Goal: Task Accomplishment & Management: Manage account settings

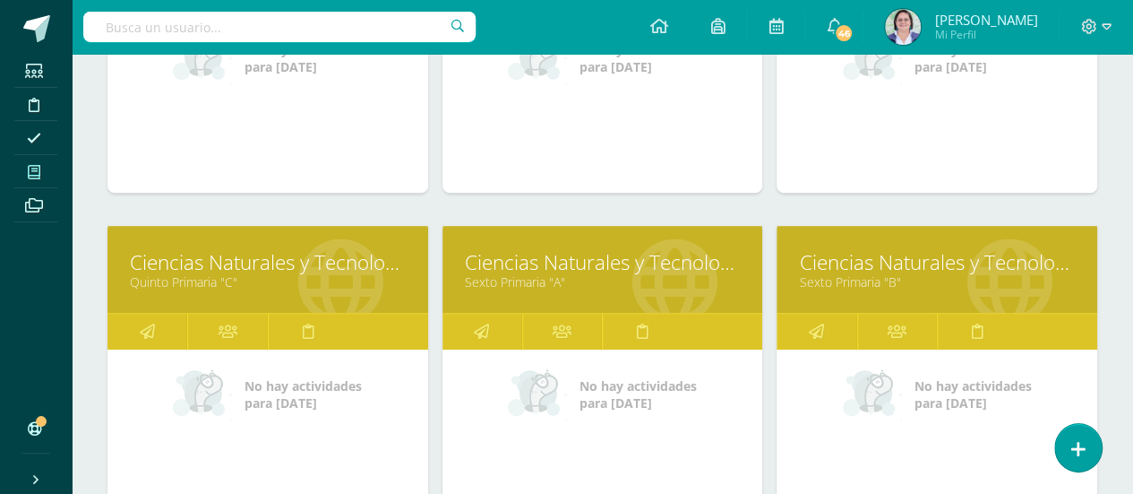
scroll to position [466, 0]
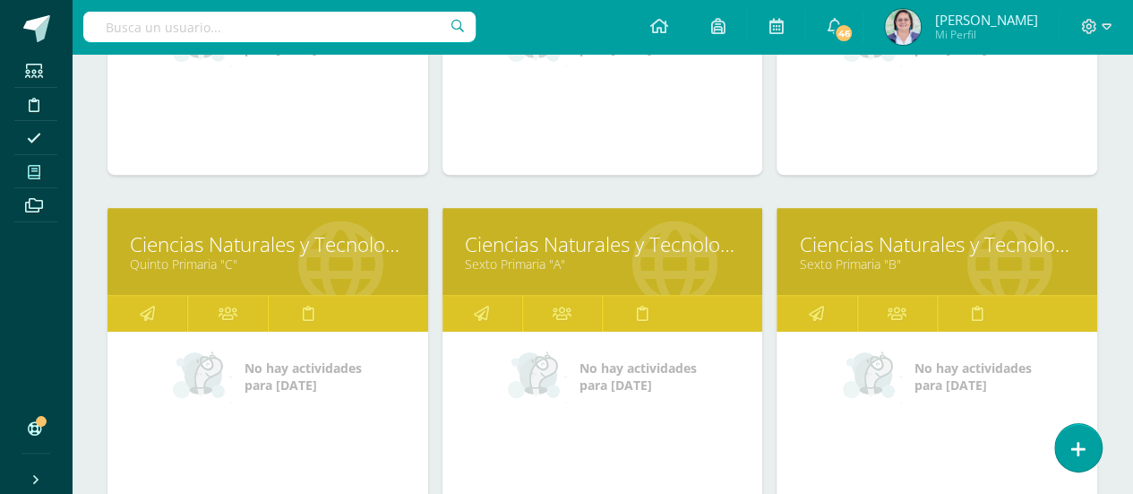
drag, startPoint x: 549, startPoint y: 225, endPoint x: 521, endPoint y: 254, distance: 39.9
click at [521, 255] on link "Sexto Primaria "A"" at bounding box center [603, 263] width 276 height 17
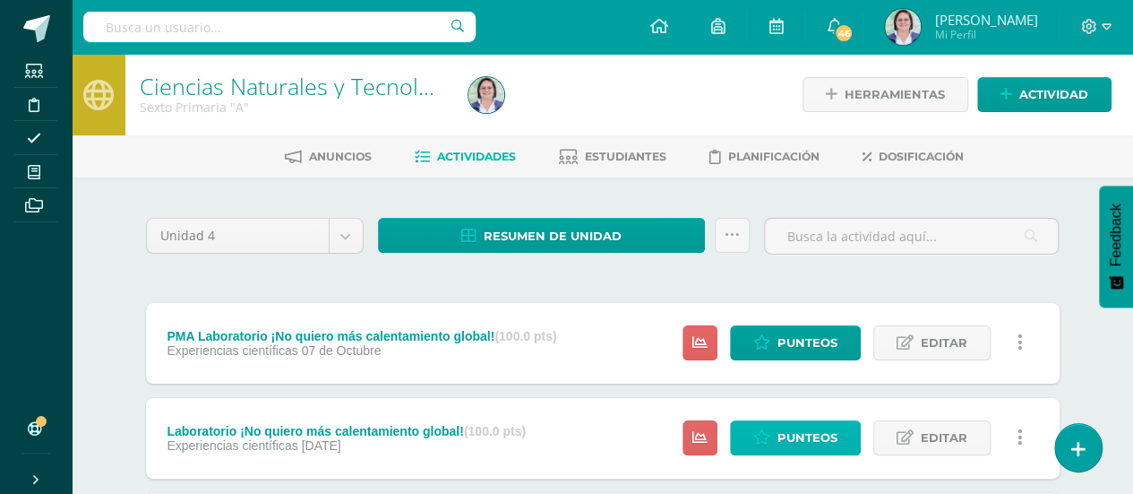
click at [822, 436] on span "Punteos" at bounding box center [808, 437] width 60 height 33
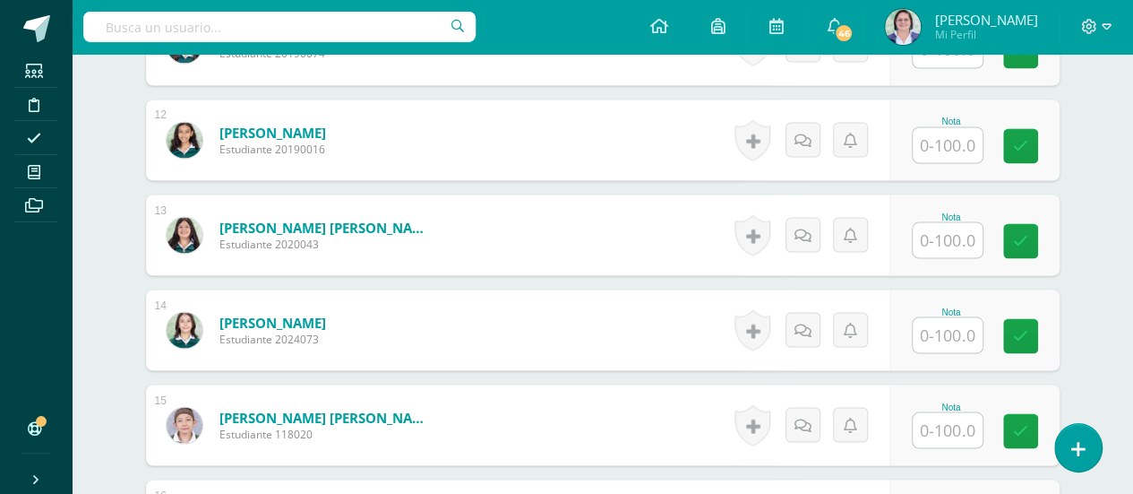
scroll to position [1569, 0]
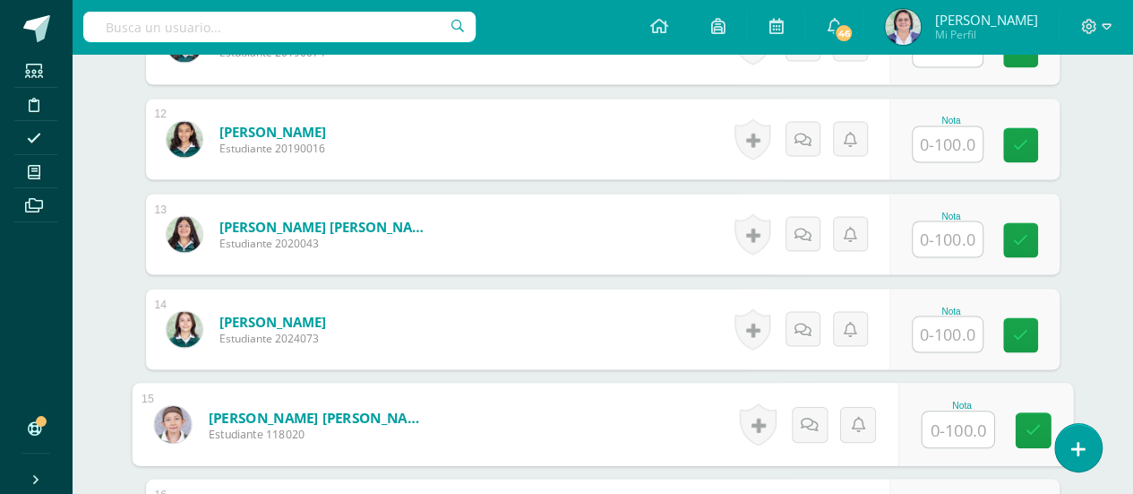
click at [944, 416] on input "text" at bounding box center [958, 429] width 72 height 36
type input "97"
click at [1025, 426] on icon at bounding box center [1033, 429] width 16 height 15
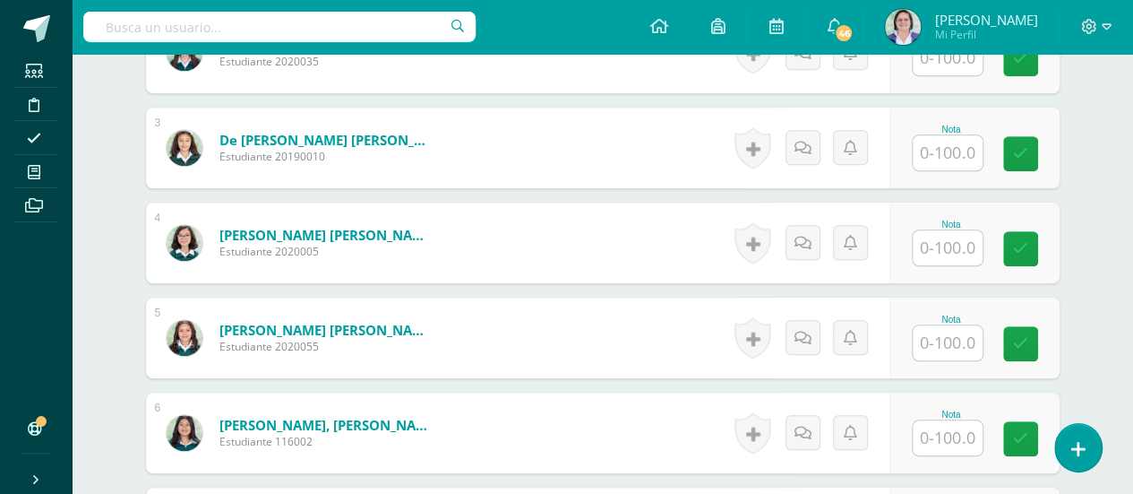
scroll to position [273, 0]
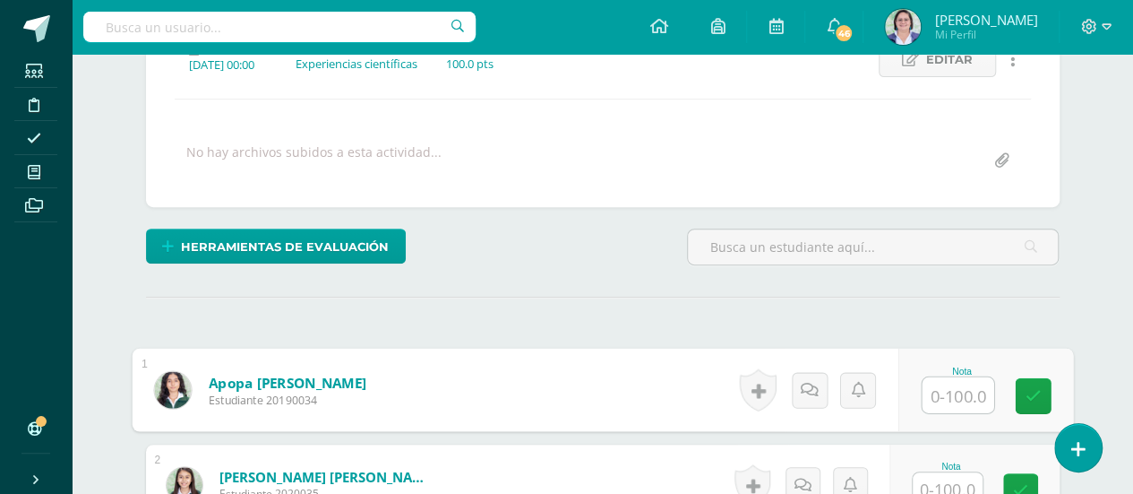
click at [940, 387] on input "text" at bounding box center [958, 395] width 72 height 36
type input "93"
click at [1030, 388] on icon at bounding box center [1033, 395] width 16 height 15
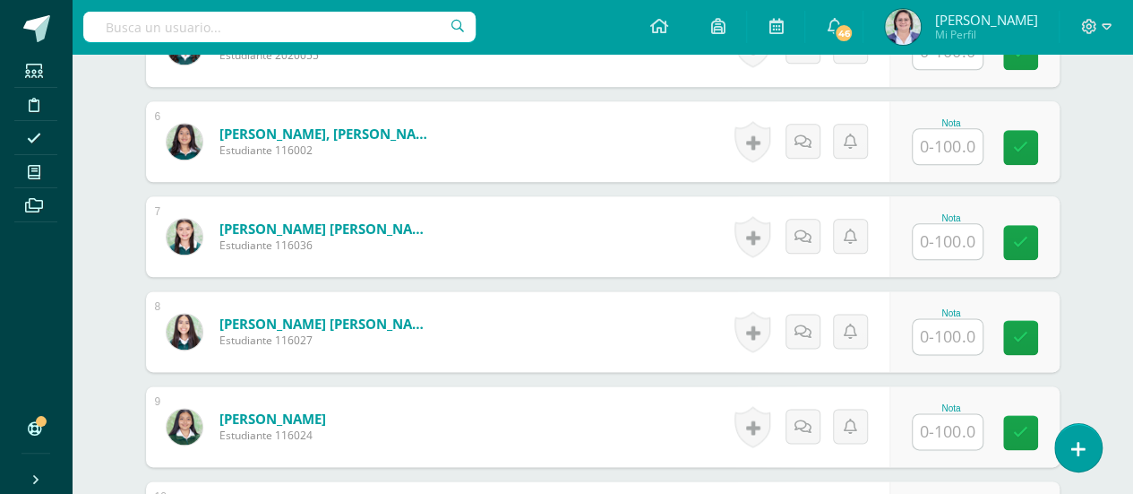
scroll to position [1018, 0]
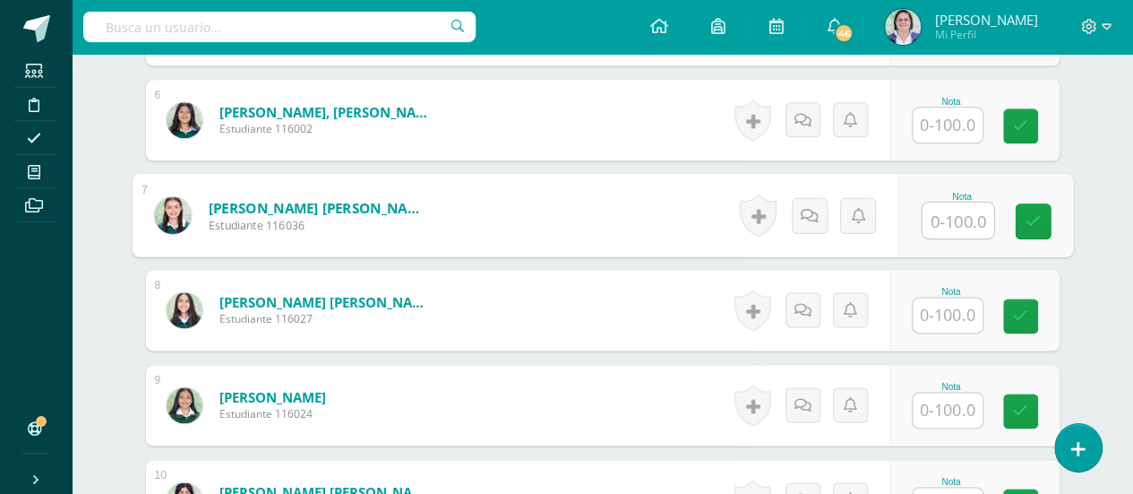
click at [955, 203] on input "text" at bounding box center [958, 220] width 72 height 36
type input "96"
click at [1028, 213] on icon at bounding box center [1033, 220] width 16 height 15
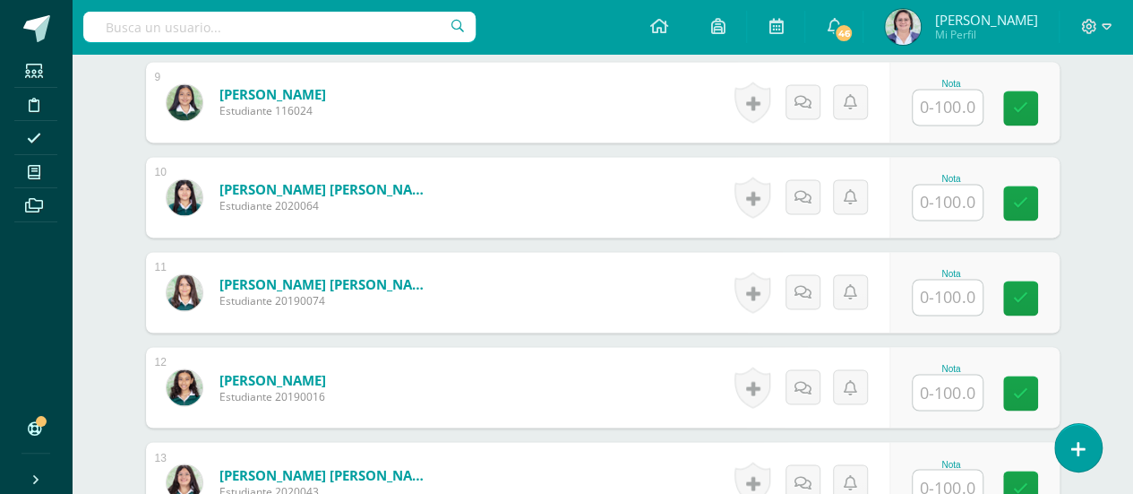
scroll to position [1330, 0]
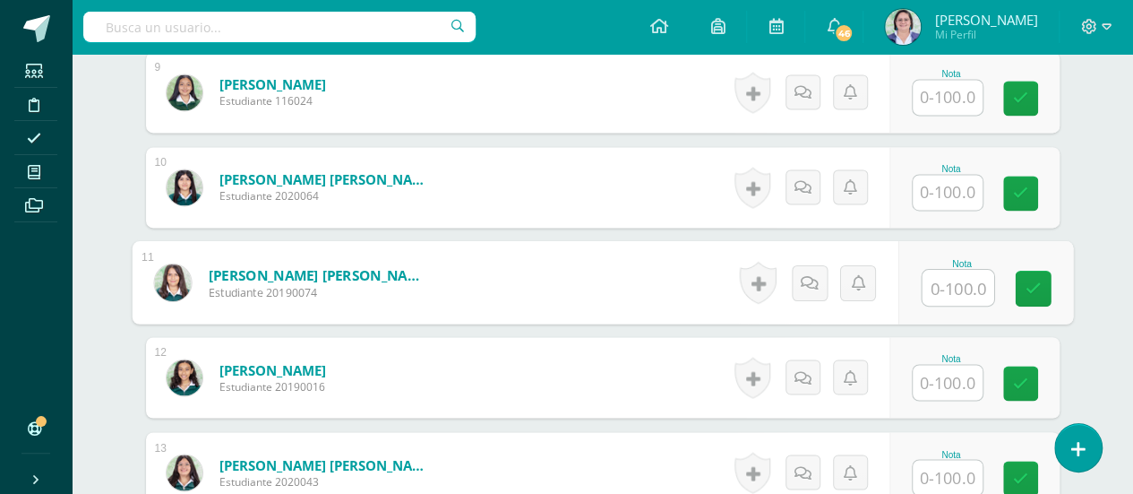
click at [953, 280] on input "text" at bounding box center [958, 288] width 72 height 36
type input "96"
click at [1036, 280] on icon at bounding box center [1033, 287] width 16 height 15
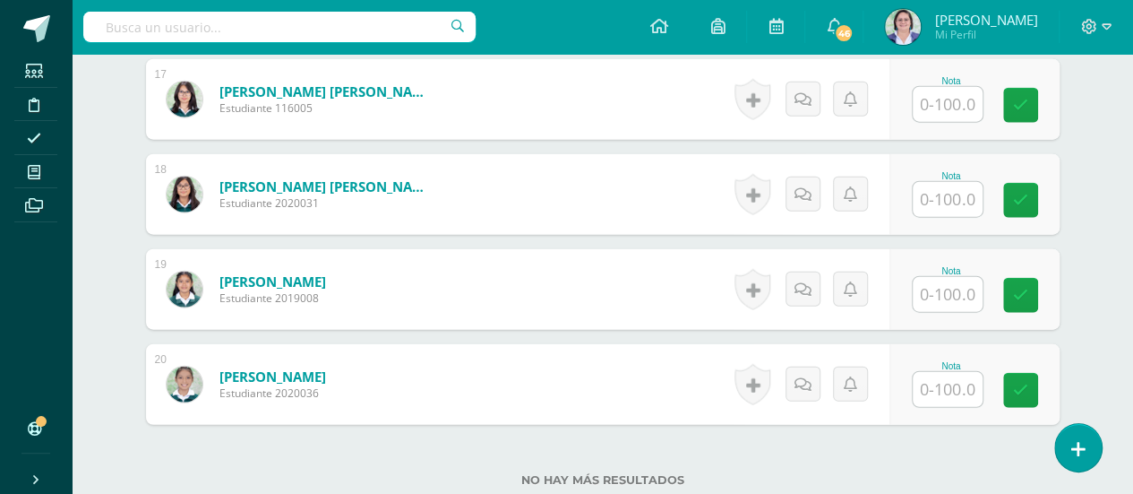
scroll to position [2119, 0]
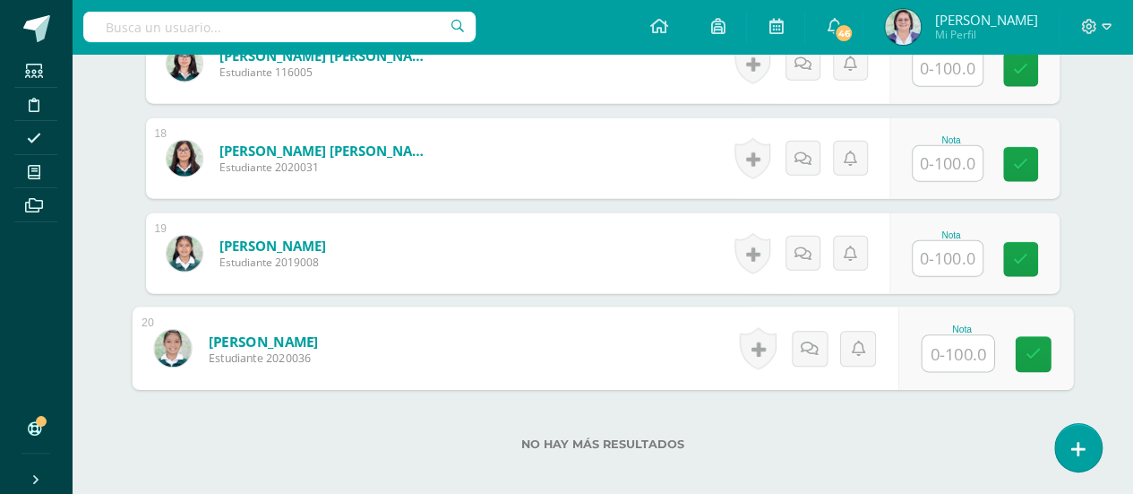
click at [956, 340] on input "text" at bounding box center [958, 354] width 72 height 36
type input "96"
click at [1028, 347] on icon at bounding box center [1033, 354] width 16 height 15
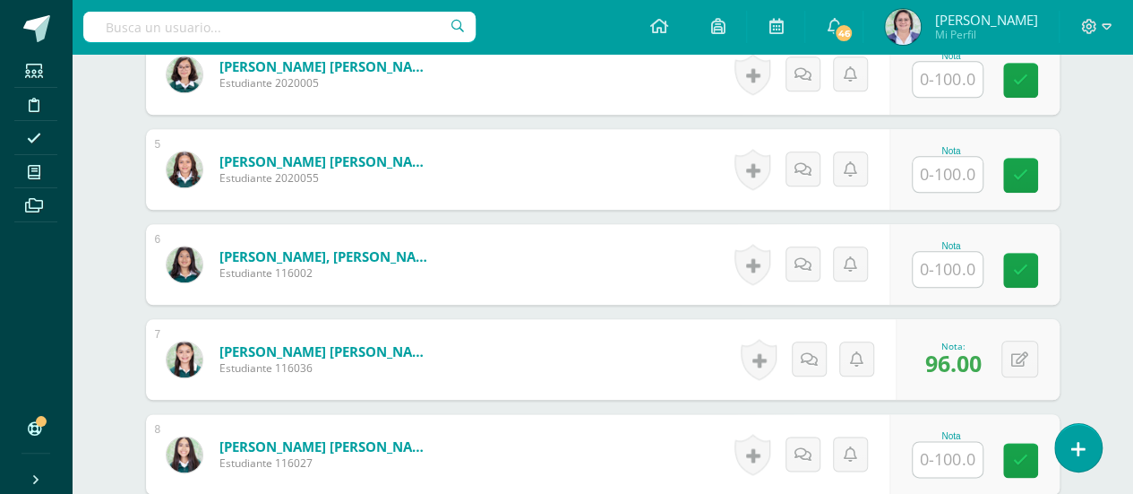
scroll to position [916, 0]
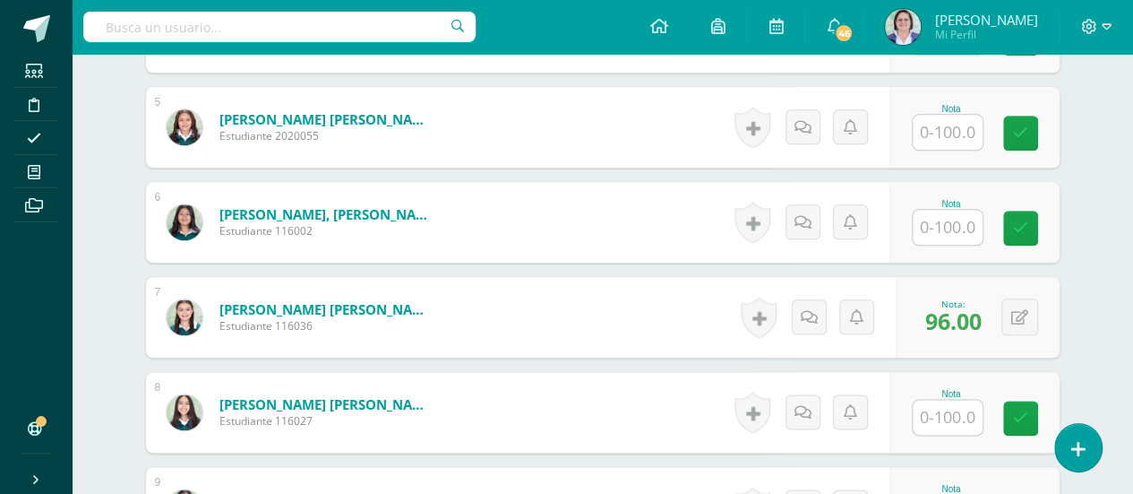
click at [954, 216] on input "text" at bounding box center [948, 227] width 70 height 35
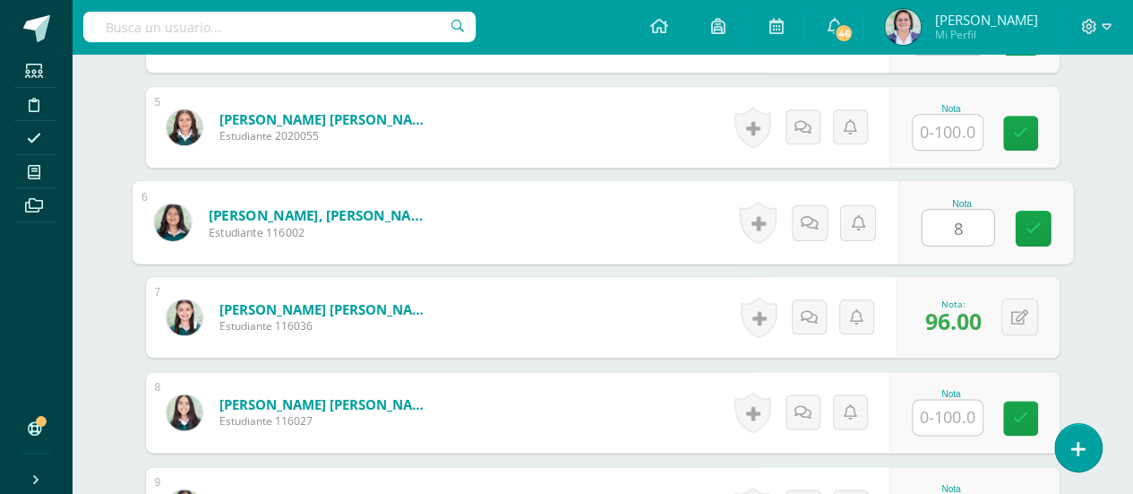
type input "84"
click at [1041, 228] on link at bounding box center [1033, 229] width 36 height 36
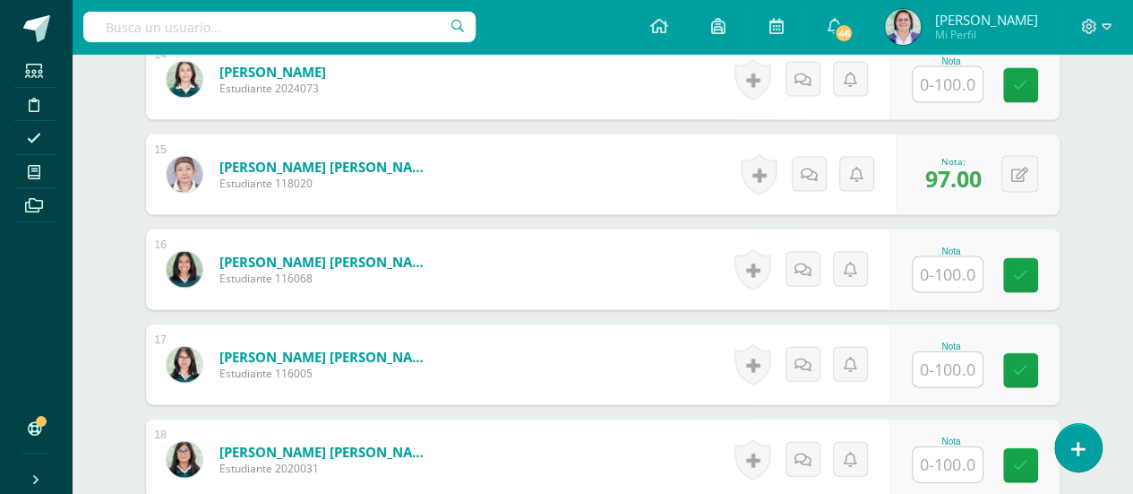
scroll to position [1821, 0]
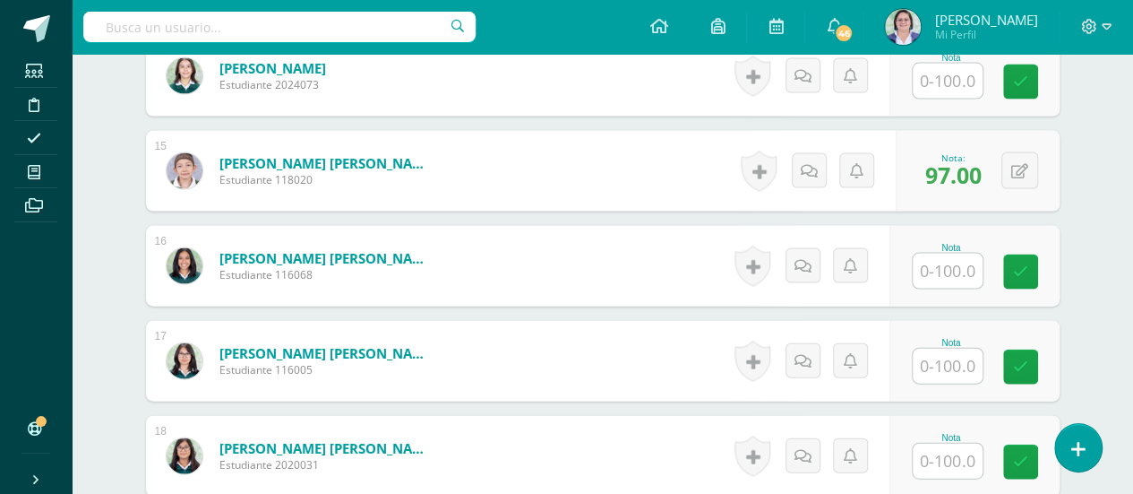
click at [952, 351] on input "text" at bounding box center [948, 365] width 70 height 35
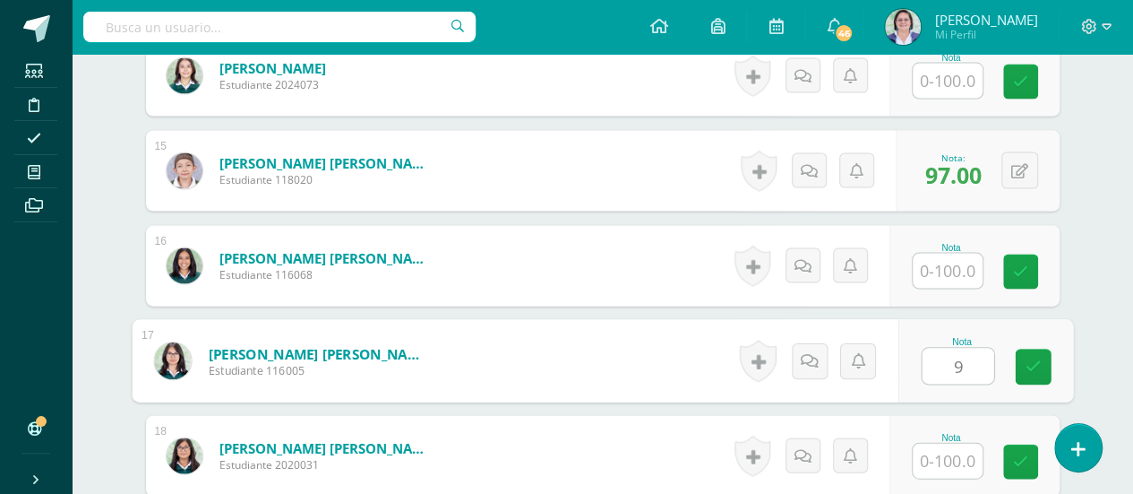
type input "93"
click at [1036, 365] on icon at bounding box center [1033, 366] width 16 height 15
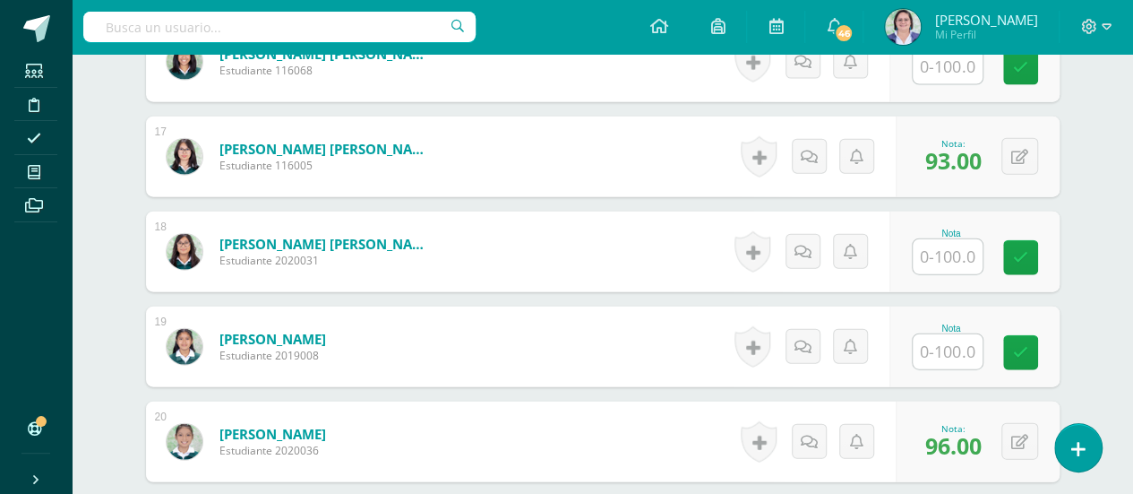
scroll to position [2036, 0]
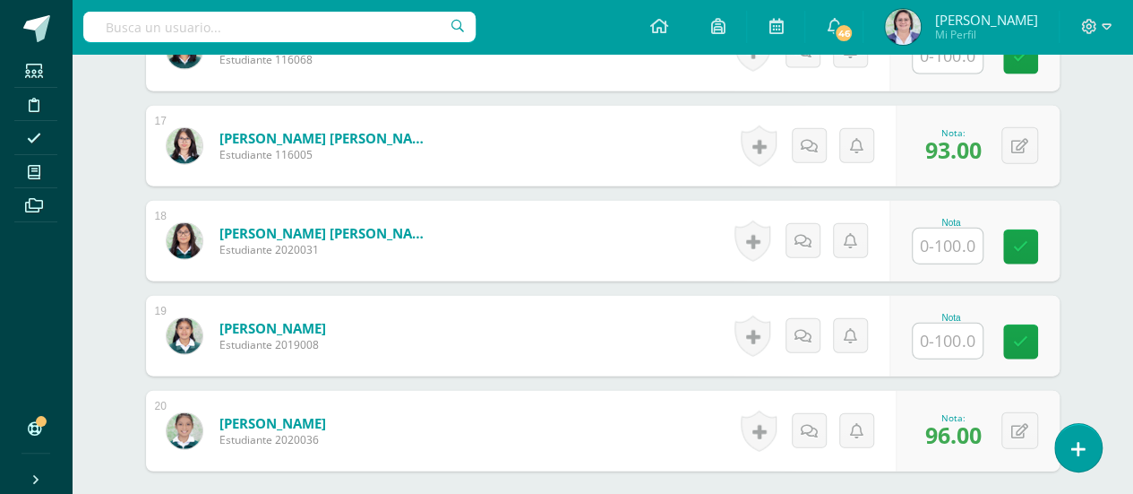
click at [944, 323] on input "text" at bounding box center [948, 340] width 70 height 35
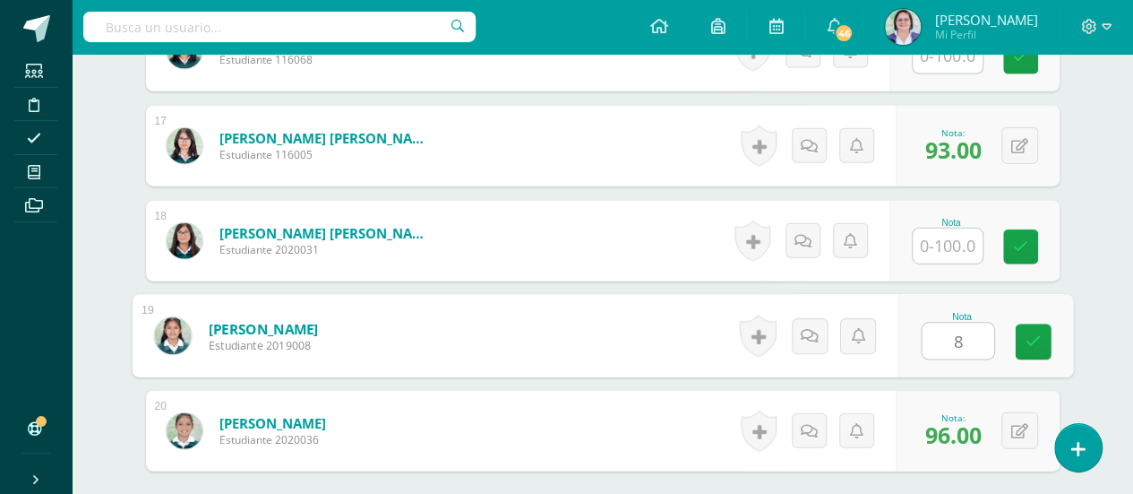
type input "80"
click at [1031, 334] on icon at bounding box center [1033, 341] width 16 height 15
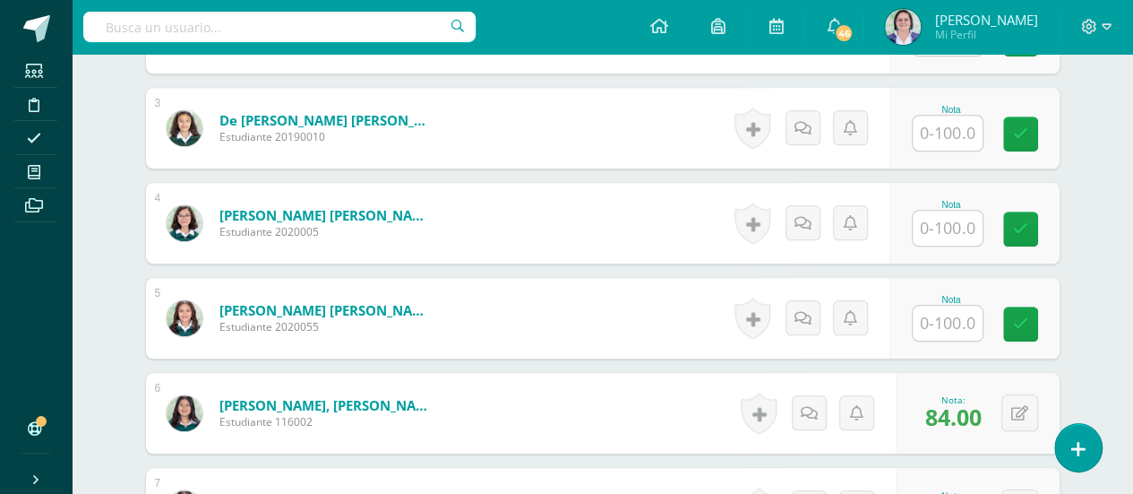
scroll to position [707, 0]
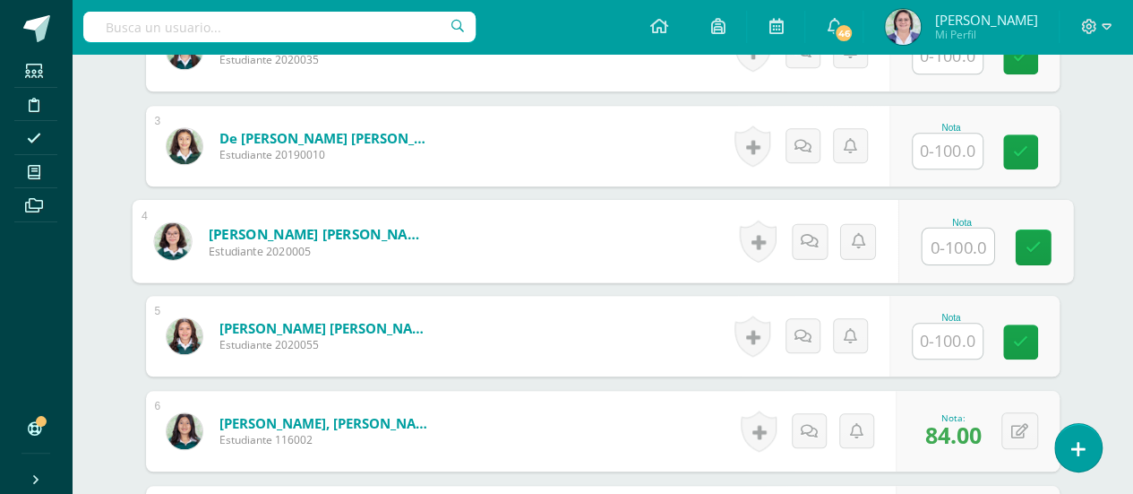
click at [957, 233] on input "text" at bounding box center [958, 246] width 72 height 36
type input "98"
click at [1025, 239] on icon at bounding box center [1033, 246] width 16 height 15
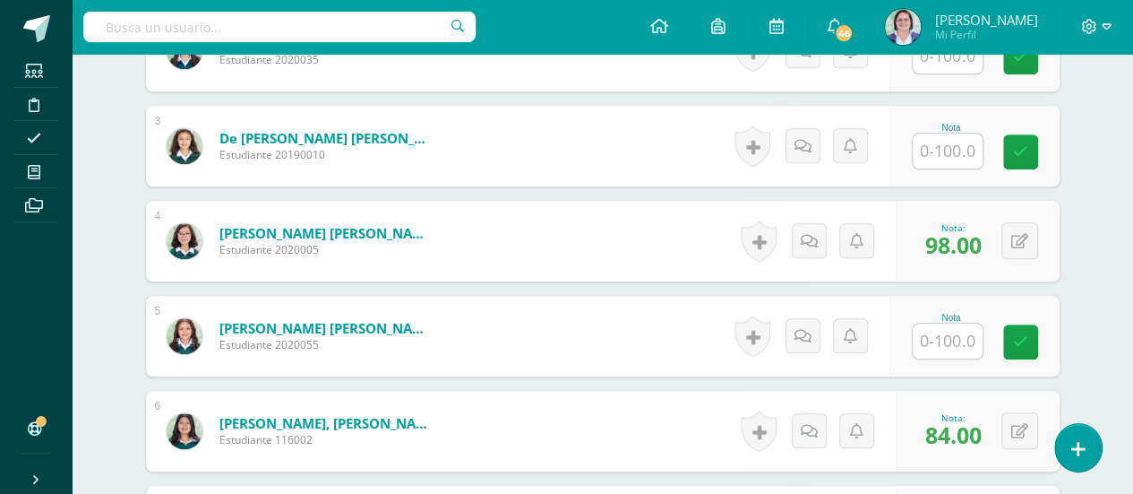
click at [946, 136] on input "text" at bounding box center [948, 150] width 70 height 35
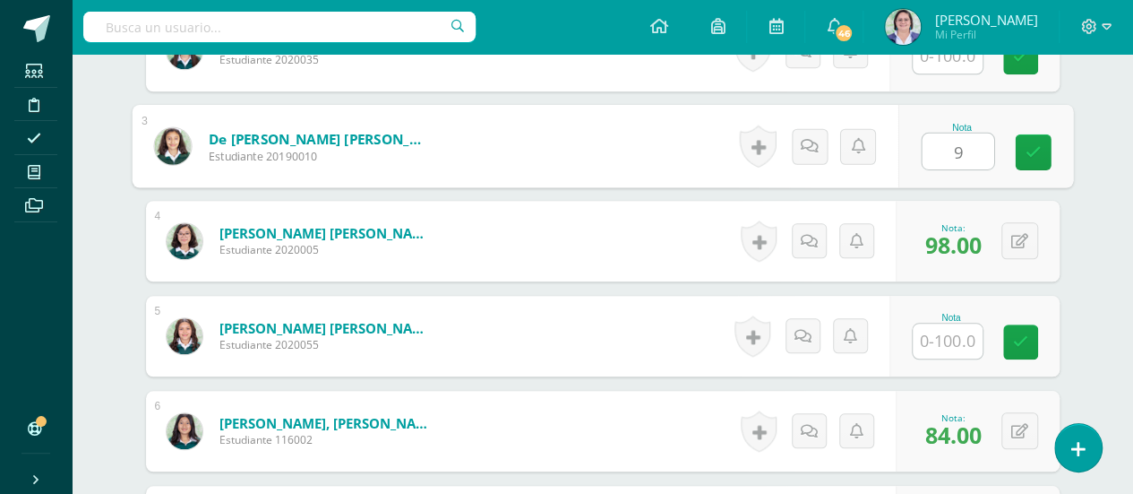
type input "97"
click at [1018, 144] on link at bounding box center [1033, 152] width 36 height 36
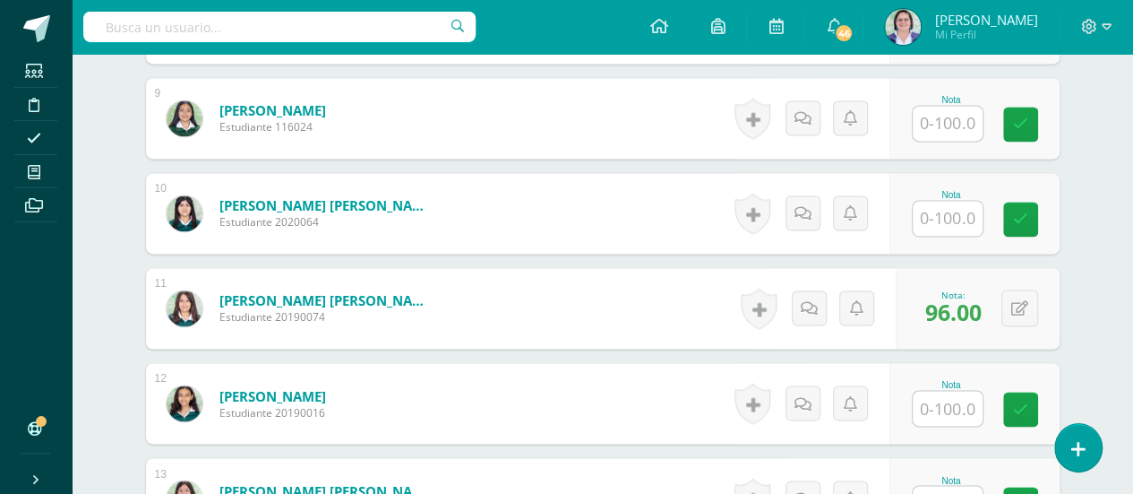
scroll to position [1266, 0]
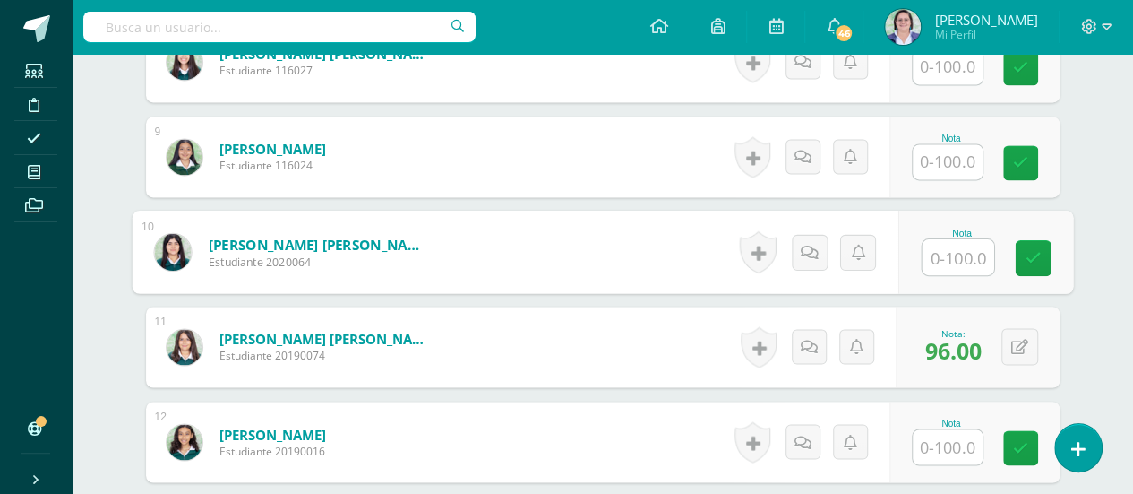
click at [953, 251] on input "text" at bounding box center [958, 257] width 72 height 36
type input "94"
click at [1029, 259] on icon at bounding box center [1033, 257] width 16 height 15
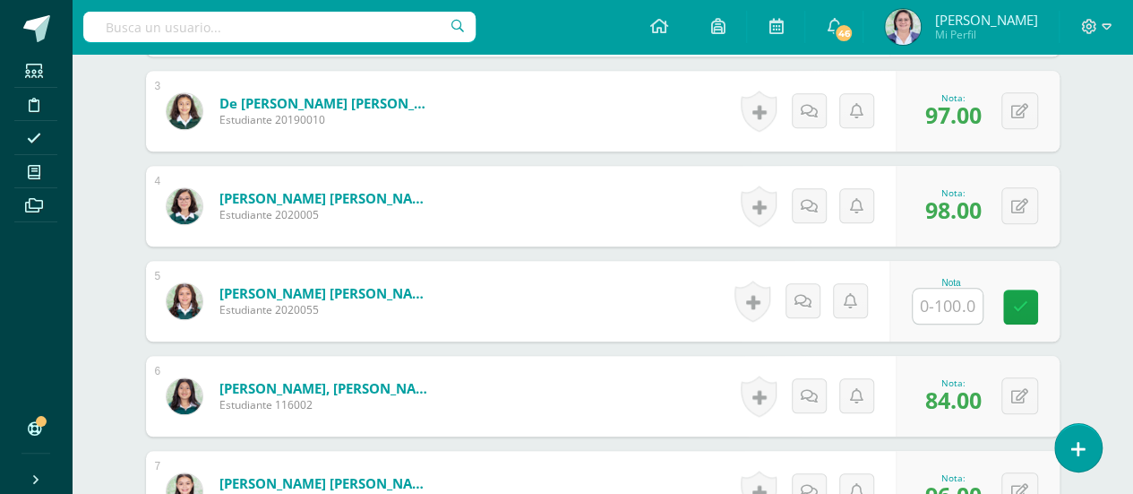
scroll to position [735, 0]
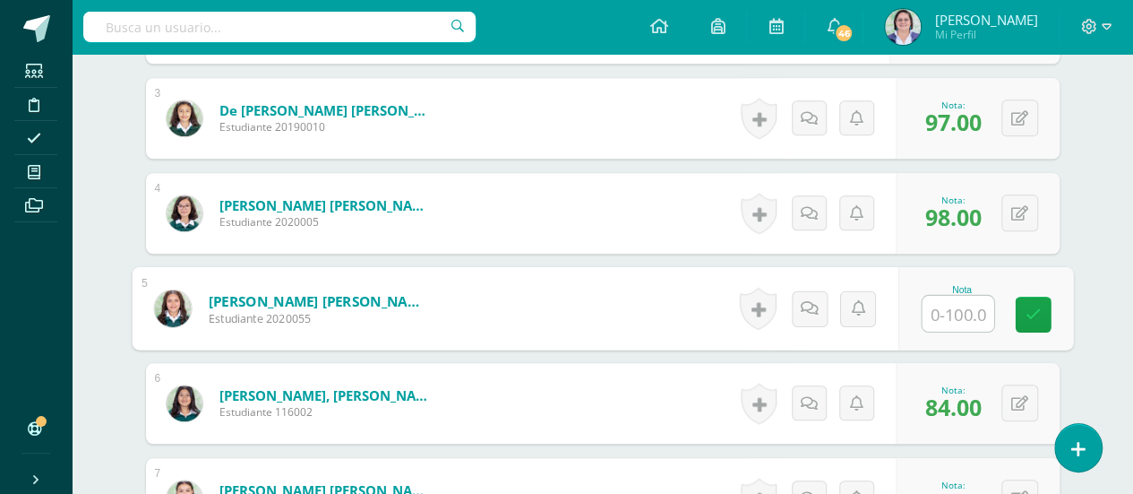
click at [950, 308] on input "text" at bounding box center [958, 314] width 72 height 36
type input "95"
click at [1034, 311] on icon at bounding box center [1033, 313] width 16 height 15
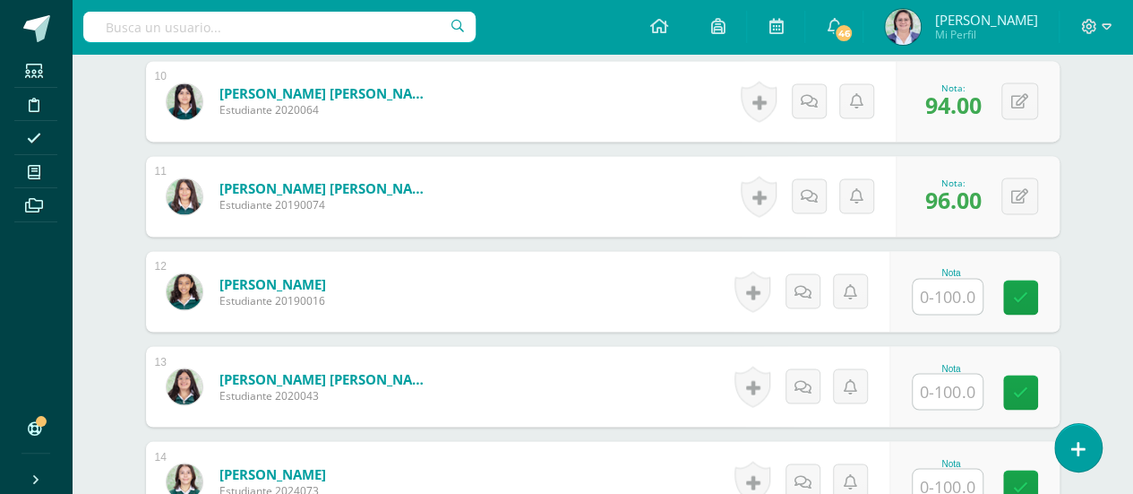
scroll to position [1420, 0]
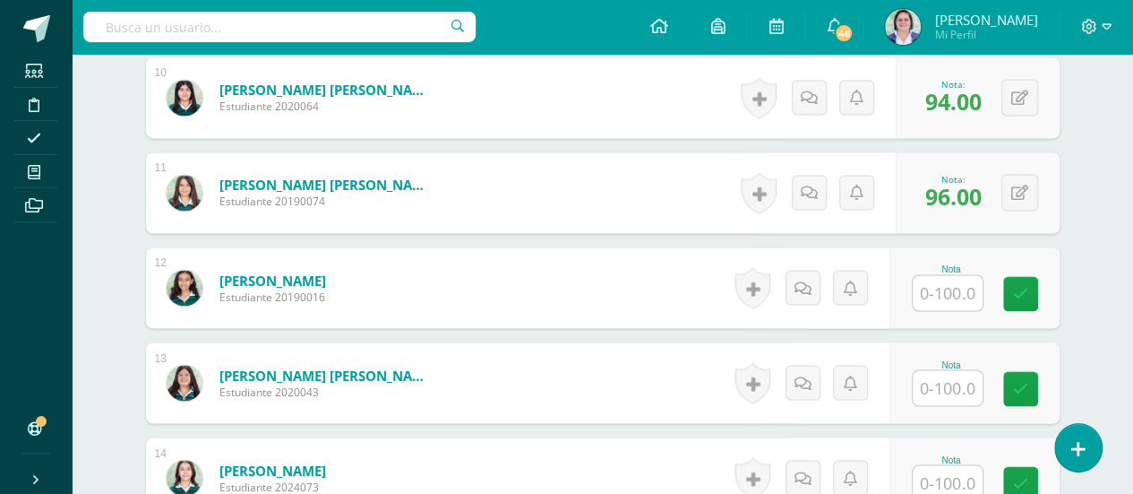
click at [926, 379] on input "text" at bounding box center [948, 387] width 70 height 35
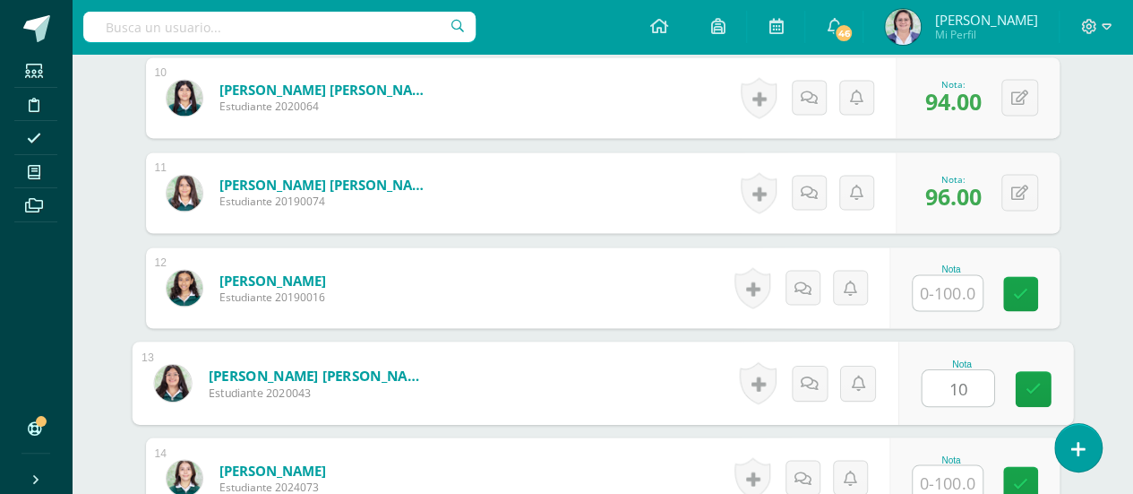
type input "100"
click at [1043, 389] on link at bounding box center [1033, 389] width 36 height 36
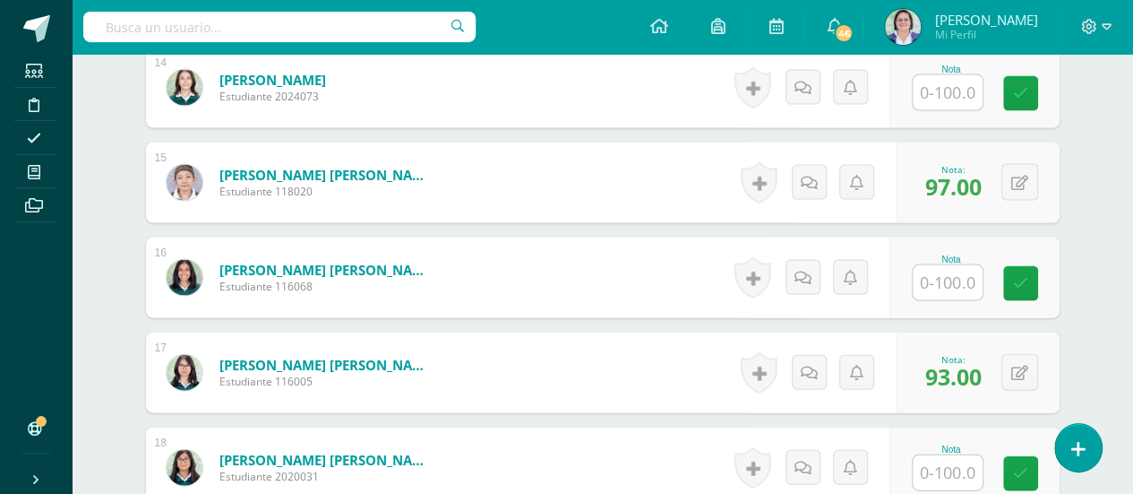
scroll to position [1817, 0]
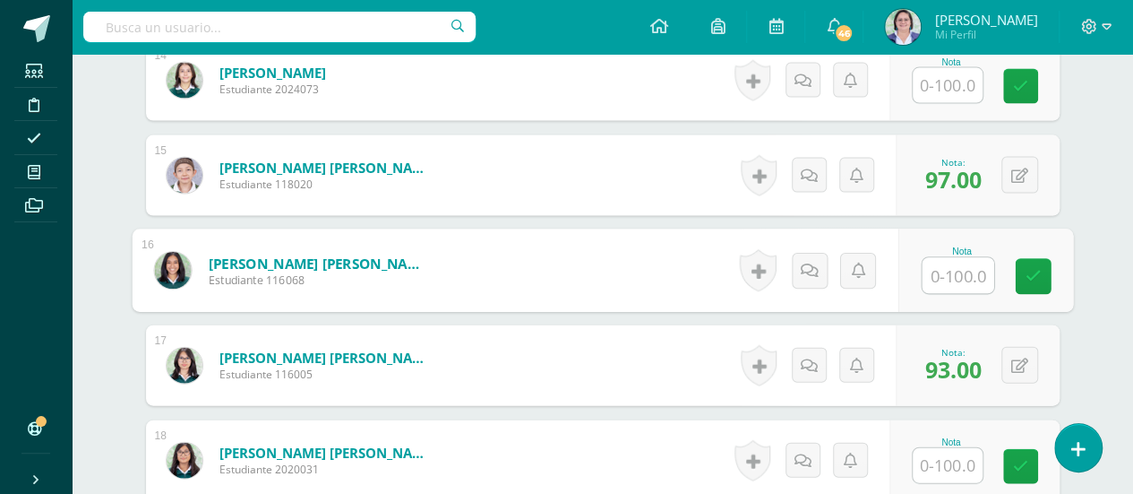
click at [955, 264] on input "text" at bounding box center [958, 276] width 72 height 36
type input "82"
click at [1052, 275] on div "Nota 82" at bounding box center [985, 270] width 175 height 83
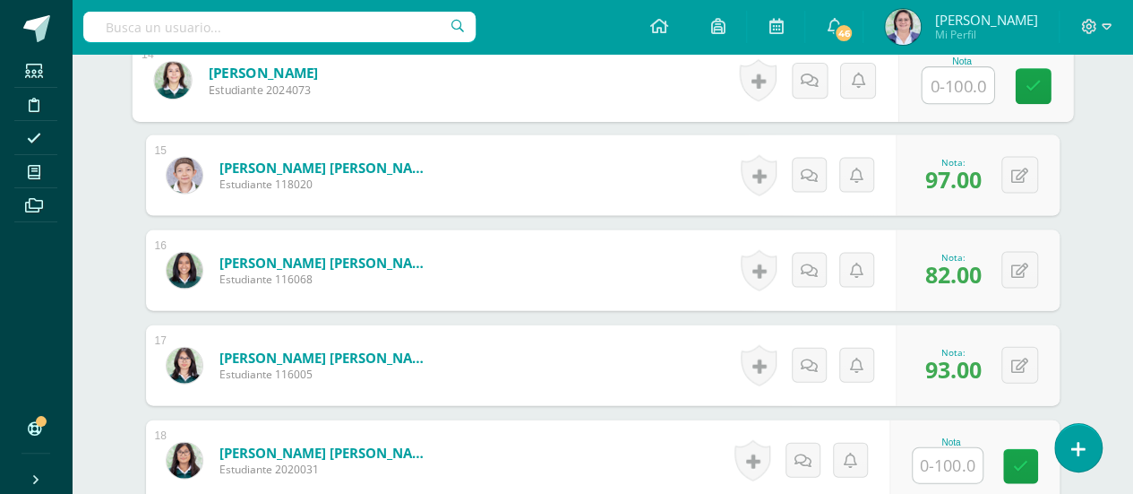
click at [957, 75] on input "text" at bounding box center [958, 86] width 72 height 36
type input "100"
click at [1032, 86] on icon at bounding box center [1033, 86] width 16 height 15
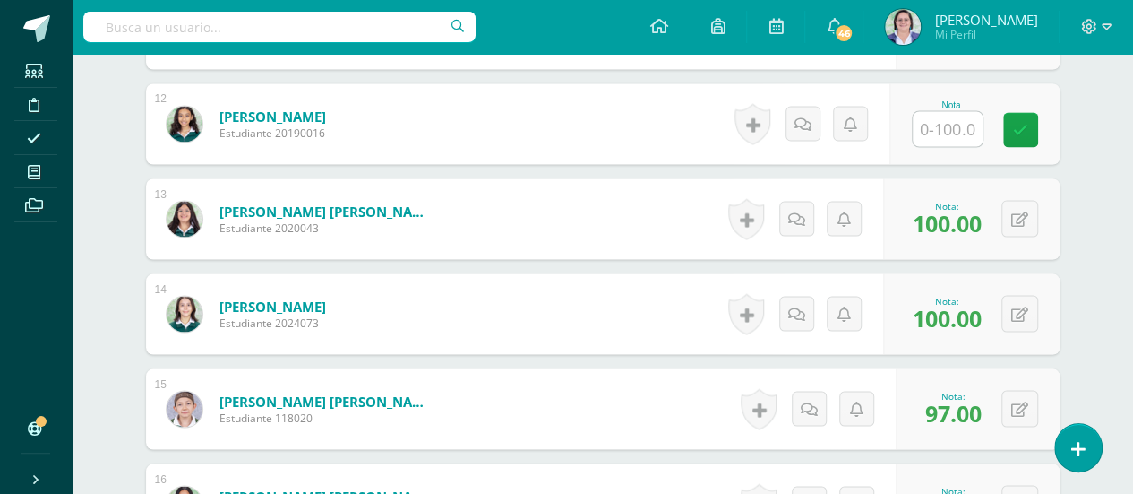
scroll to position [1566, 0]
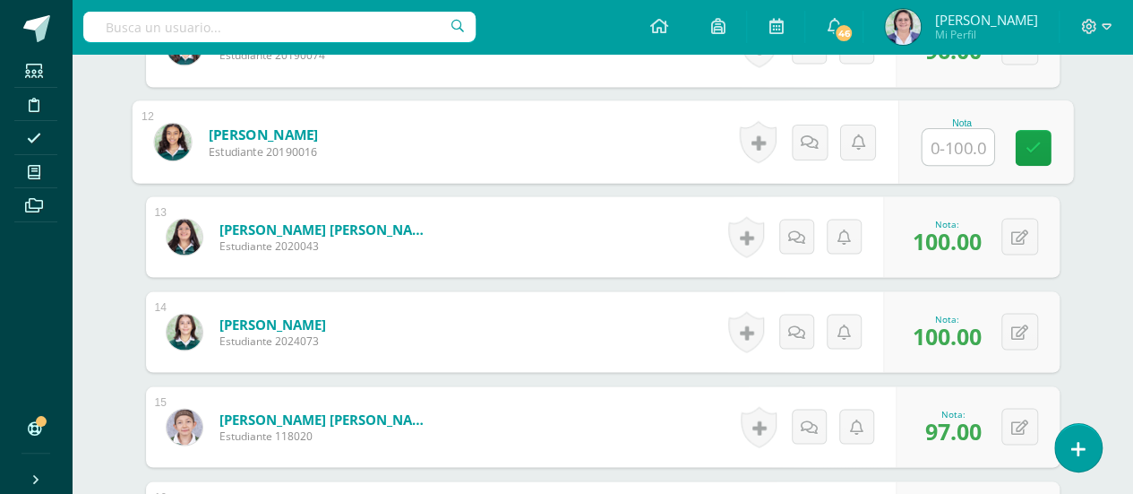
click at [947, 132] on input "text" at bounding box center [958, 147] width 72 height 36
type input "92"
click at [1036, 142] on icon at bounding box center [1033, 147] width 16 height 15
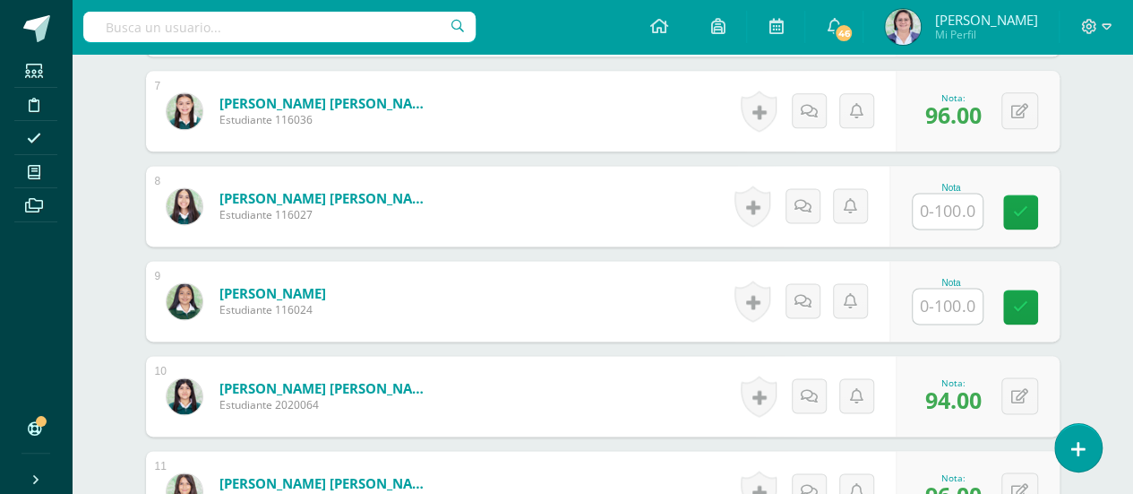
scroll to position [1100, 0]
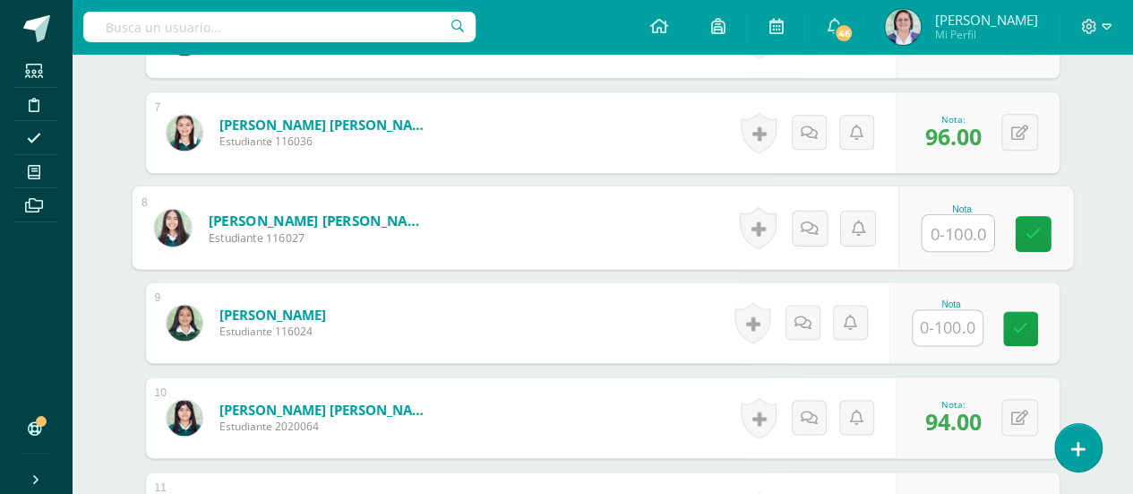
click at [951, 221] on input "text" at bounding box center [958, 233] width 72 height 36
type input "97"
click at [1028, 235] on icon at bounding box center [1033, 233] width 16 height 15
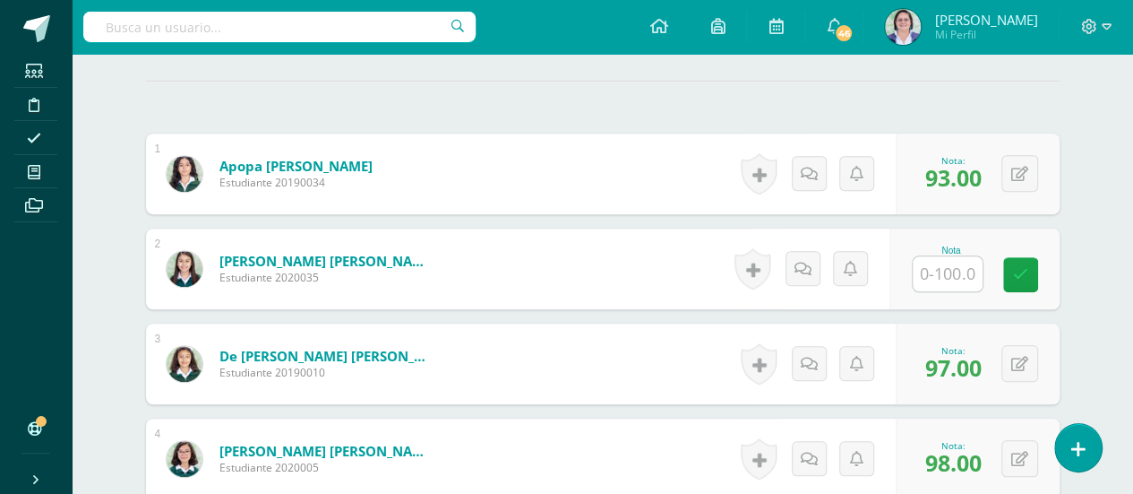
scroll to position [518, 0]
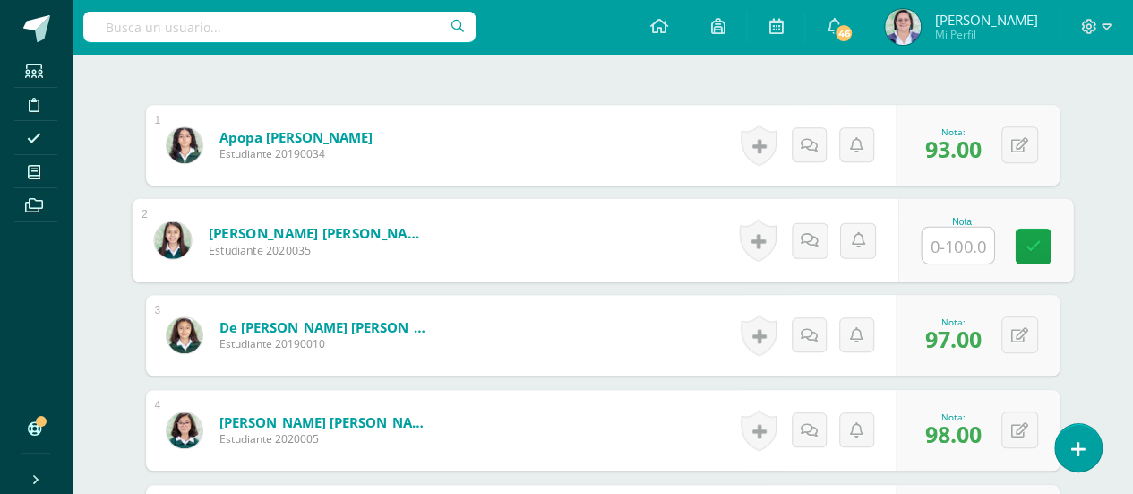
click at [951, 232] on input "text" at bounding box center [958, 246] width 72 height 36
type input "93"
click at [1025, 238] on icon at bounding box center [1033, 245] width 16 height 15
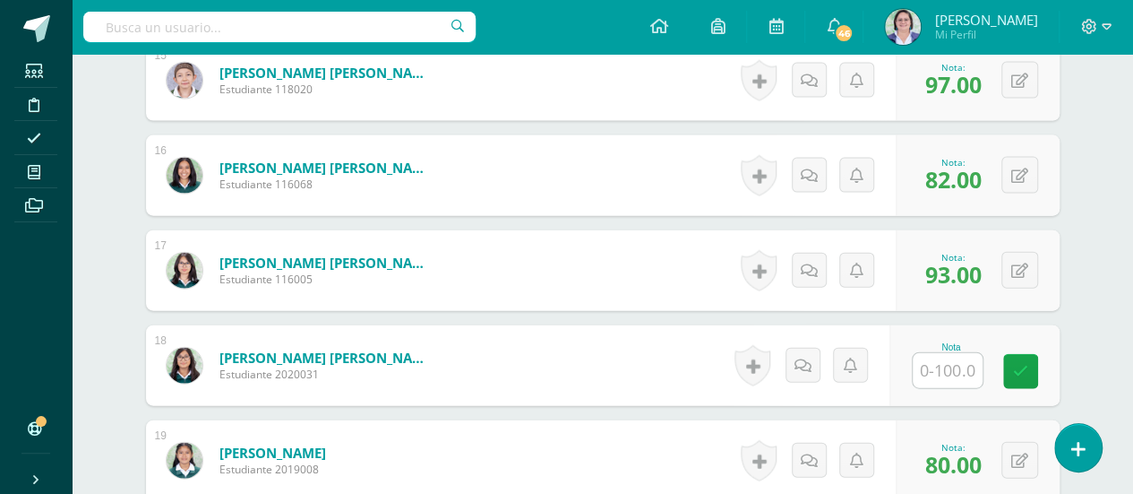
scroll to position [1908, 0]
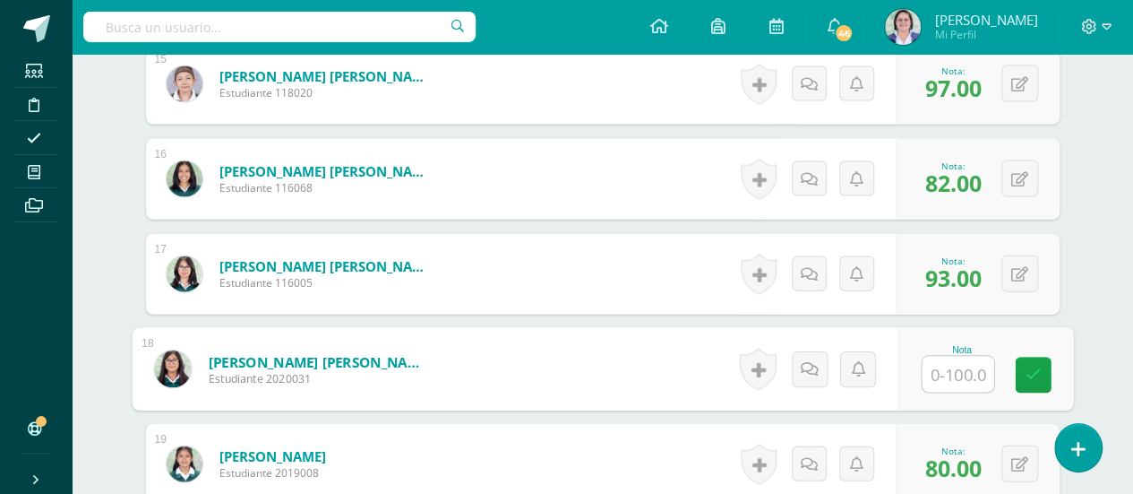
click at [955, 366] on input "text" at bounding box center [958, 375] width 72 height 36
type input "95"
click at [1048, 368] on link at bounding box center [1033, 375] width 36 height 36
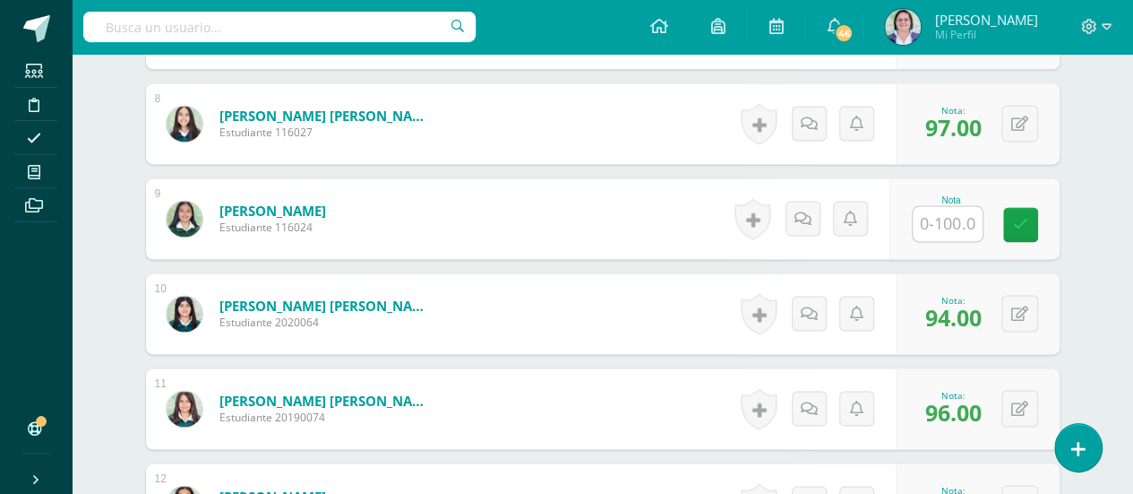
scroll to position [1215, 0]
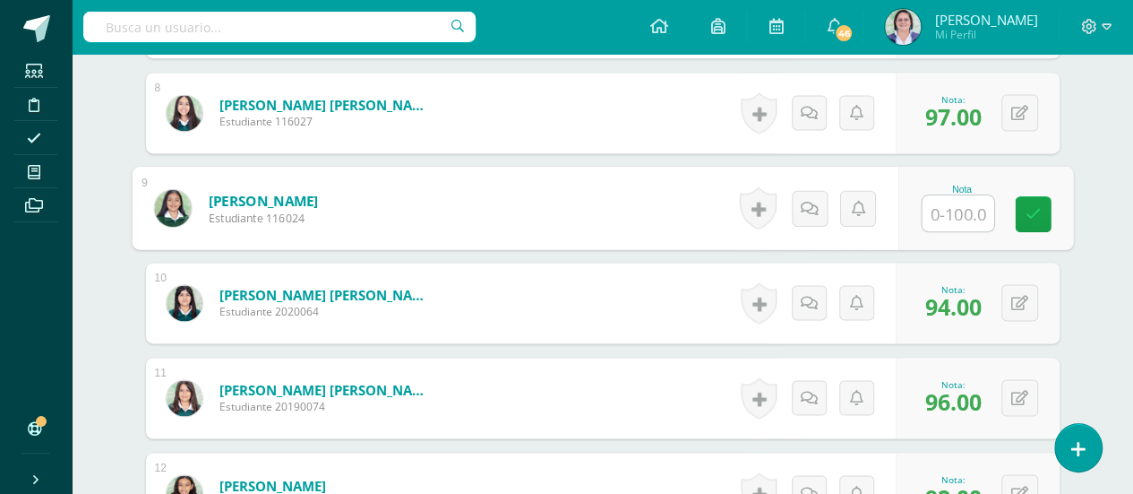
click at [948, 209] on input "text" at bounding box center [958, 213] width 72 height 36
type input "93"
click at [1042, 209] on link at bounding box center [1033, 214] width 36 height 36
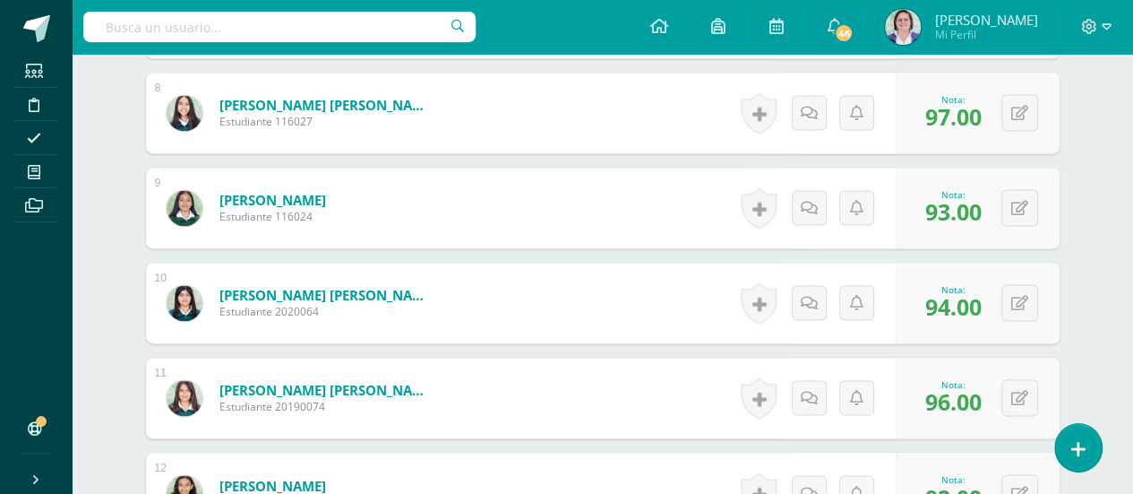
click at [1042, 209] on div "0 Logros Logros obtenidos Aún no hay logros agregados Nota: 93.00" at bounding box center [978, 208] width 164 height 81
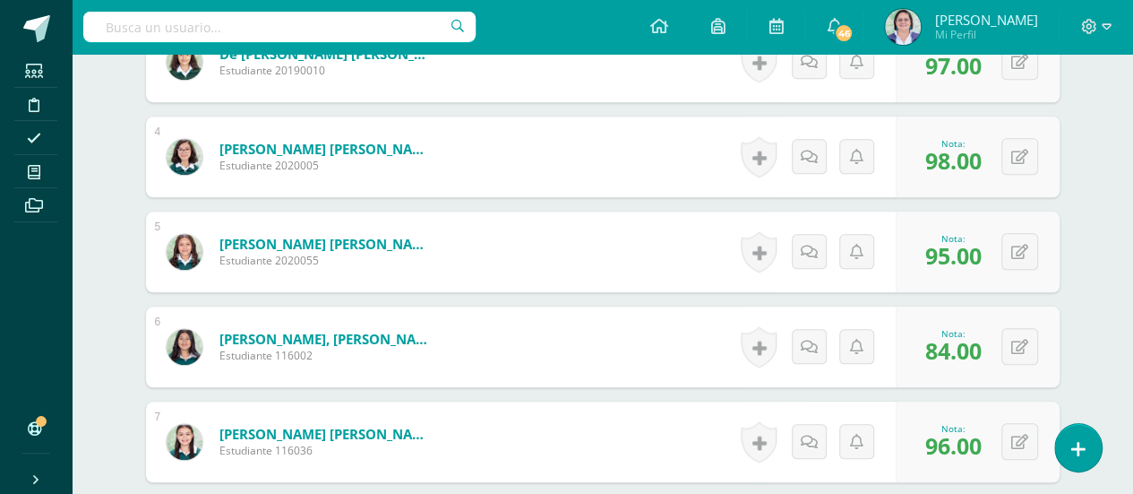
scroll to position [767, 0]
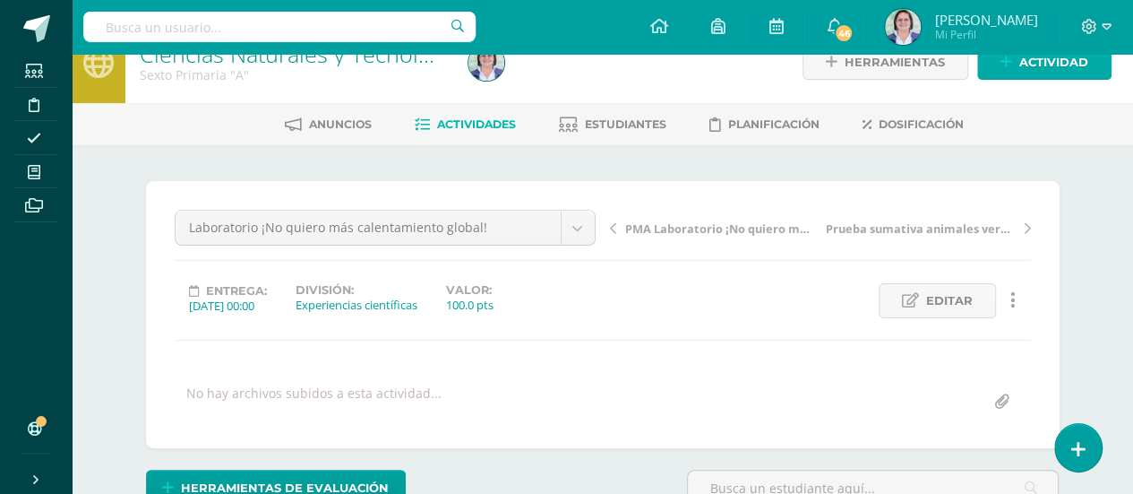
scroll to position [25, 0]
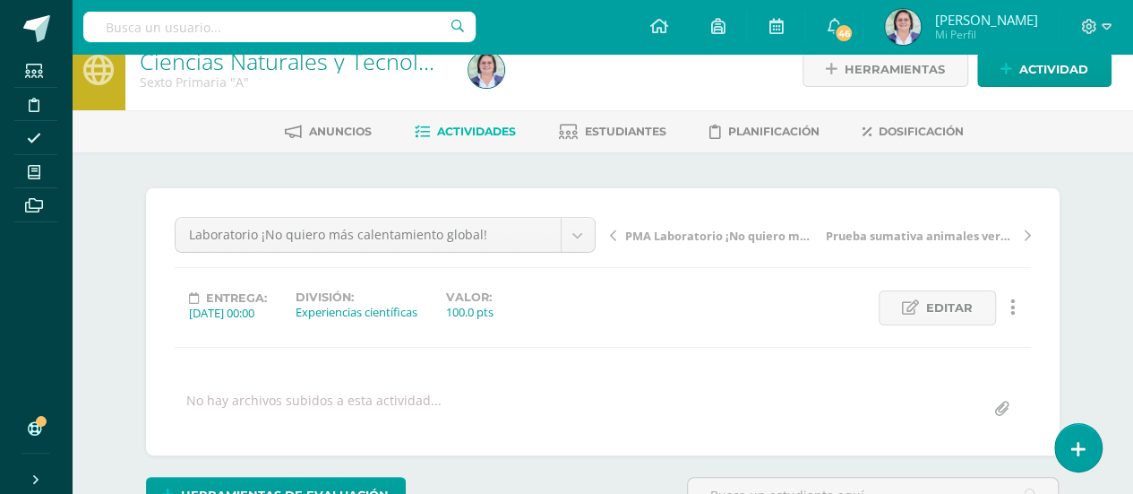
click at [481, 133] on span "Actividades" at bounding box center [476, 131] width 79 height 13
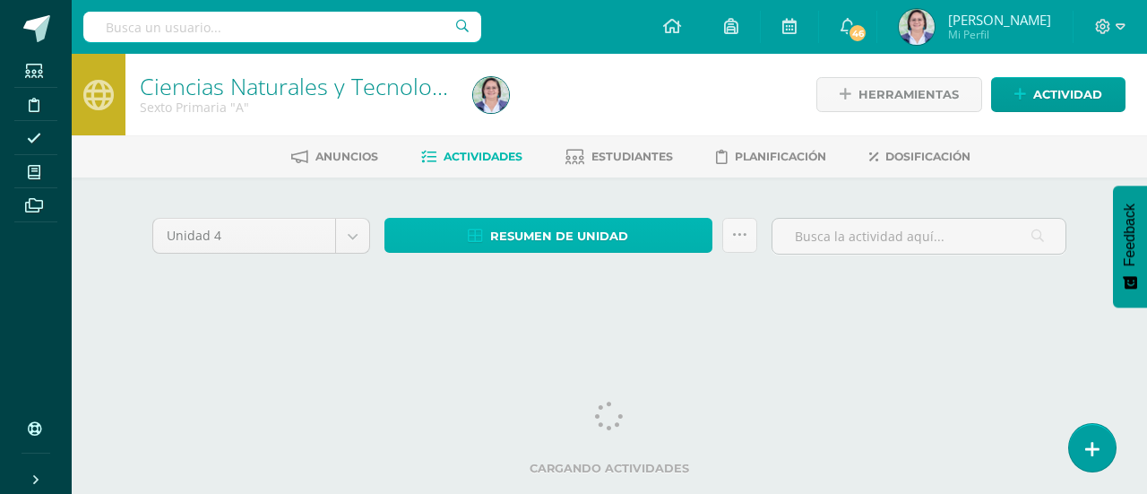
click at [566, 235] on span "Resumen de unidad" at bounding box center [559, 235] width 138 height 33
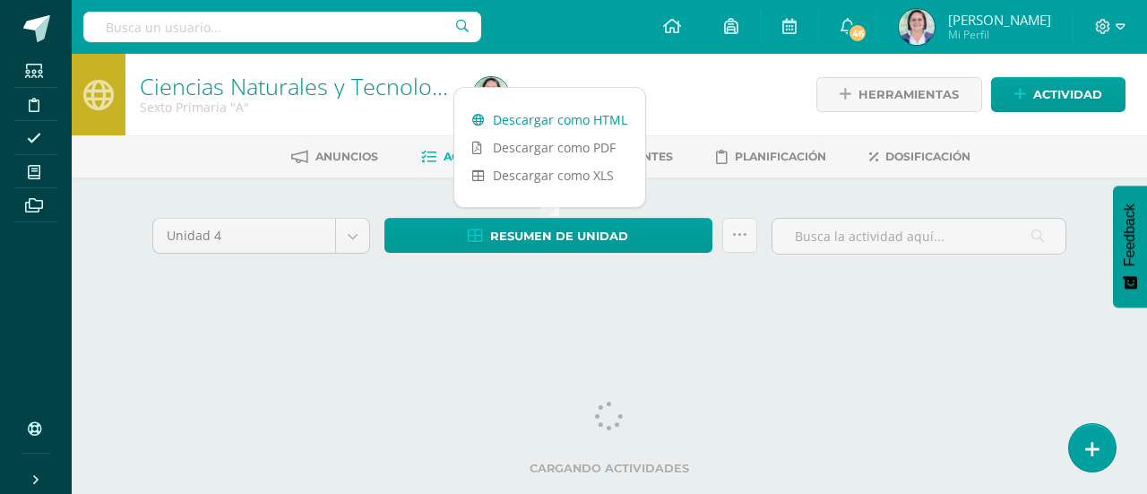
click at [579, 114] on link "Descargar como HTML" at bounding box center [549, 120] width 191 height 28
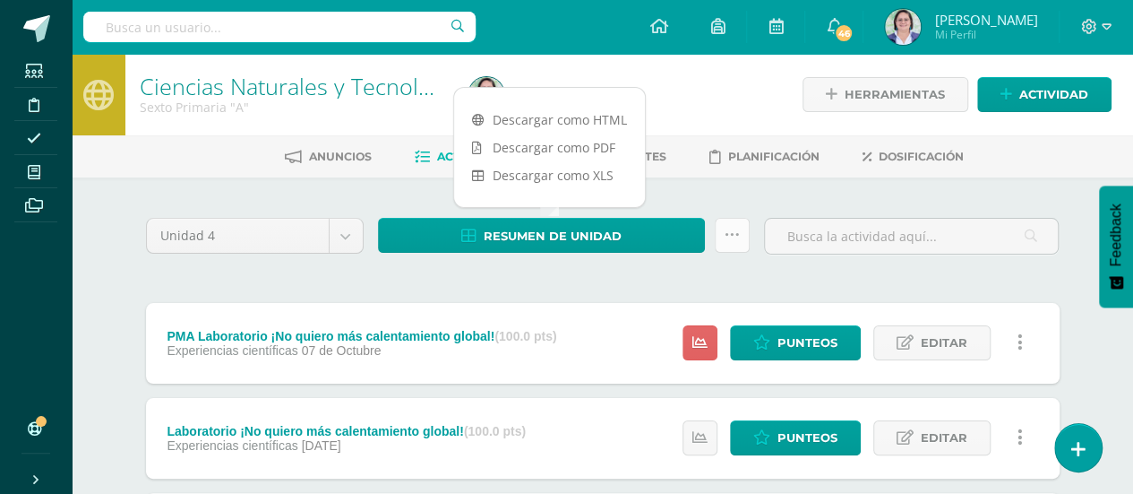
click at [743, 248] on link at bounding box center [732, 235] width 35 height 35
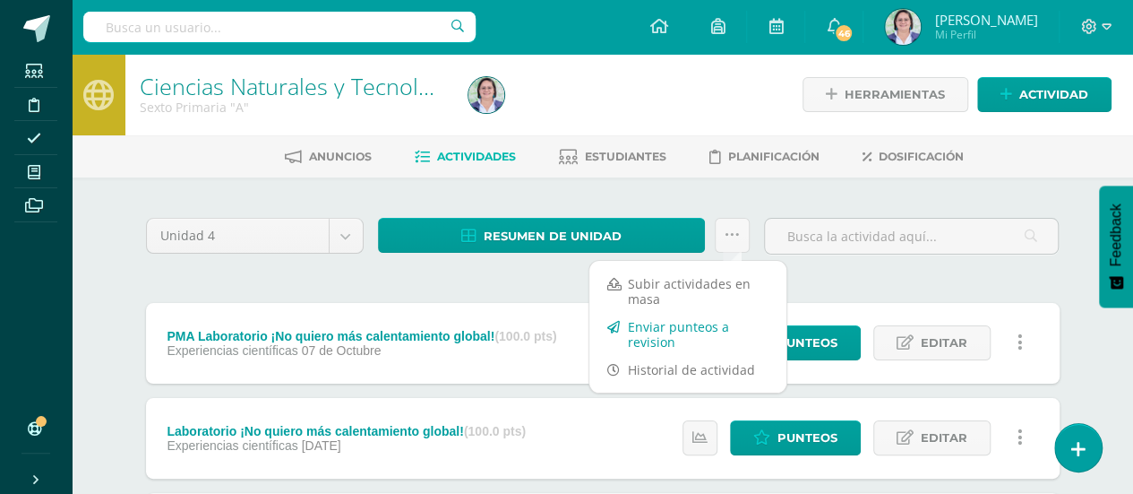
click at [702, 327] on link "Enviar punteos a revision" at bounding box center [687, 334] width 197 height 43
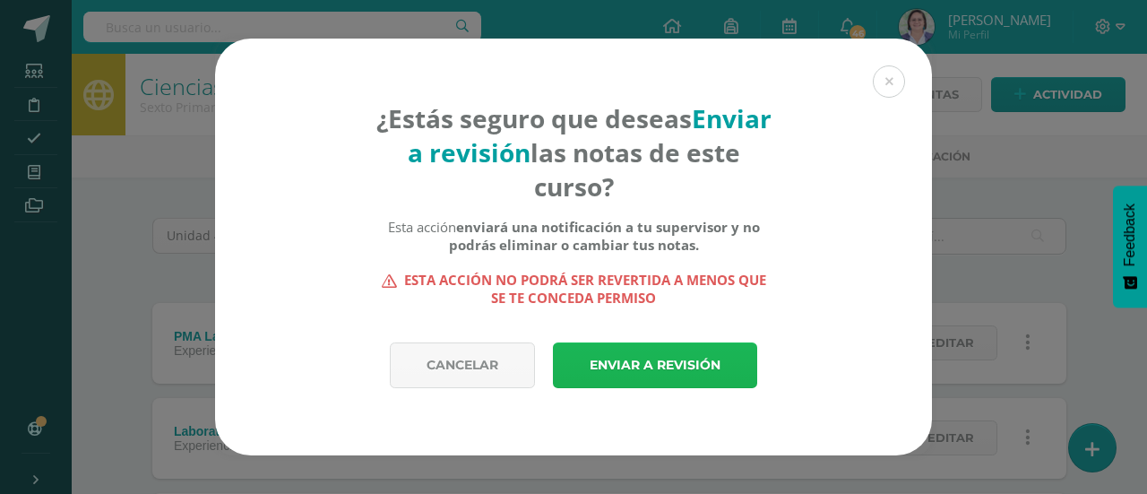
click at [715, 361] on link "Enviar a revisión" at bounding box center [655, 365] width 204 height 46
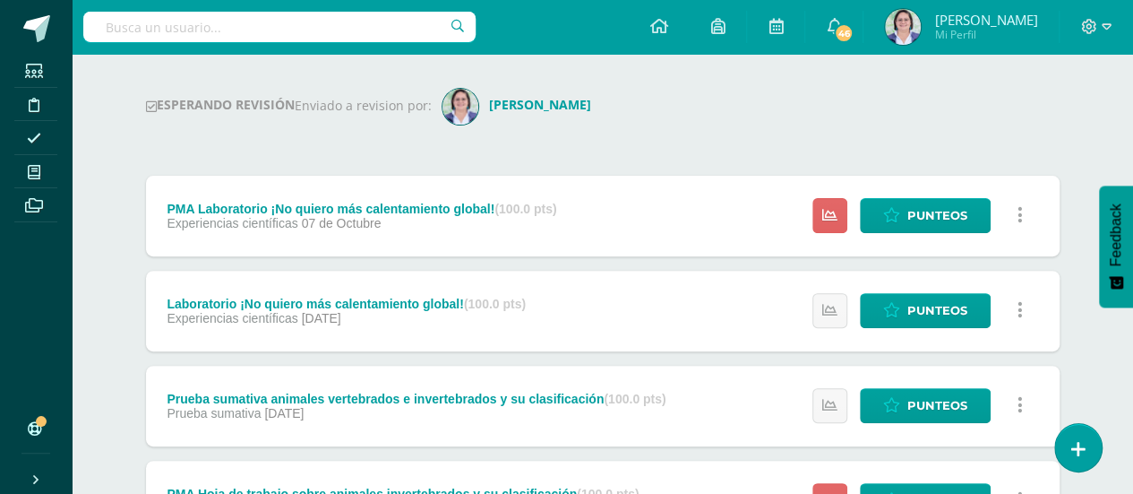
scroll to position [219, 0]
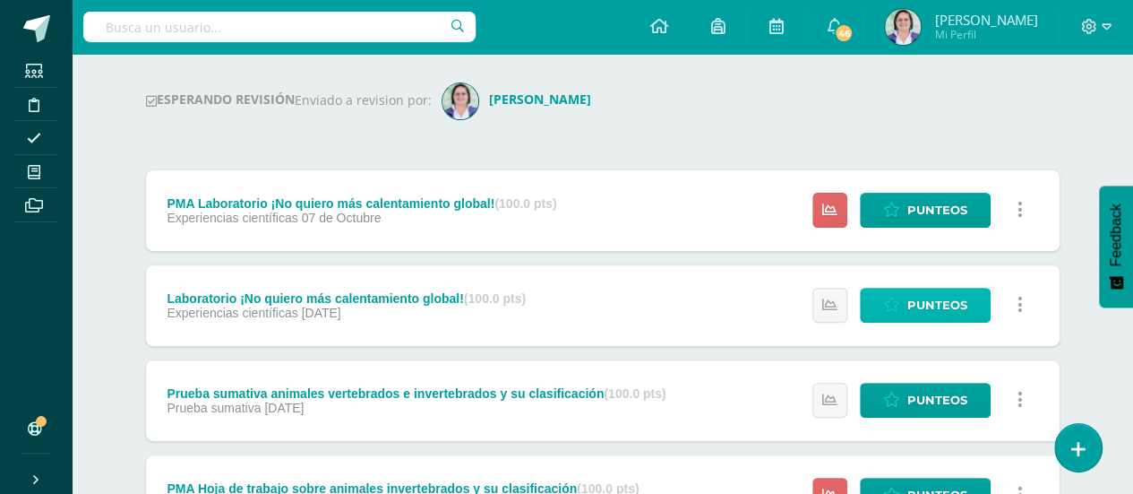
click at [916, 313] on span "Punteos" at bounding box center [938, 304] width 60 height 33
